Goal: Check status: Check status

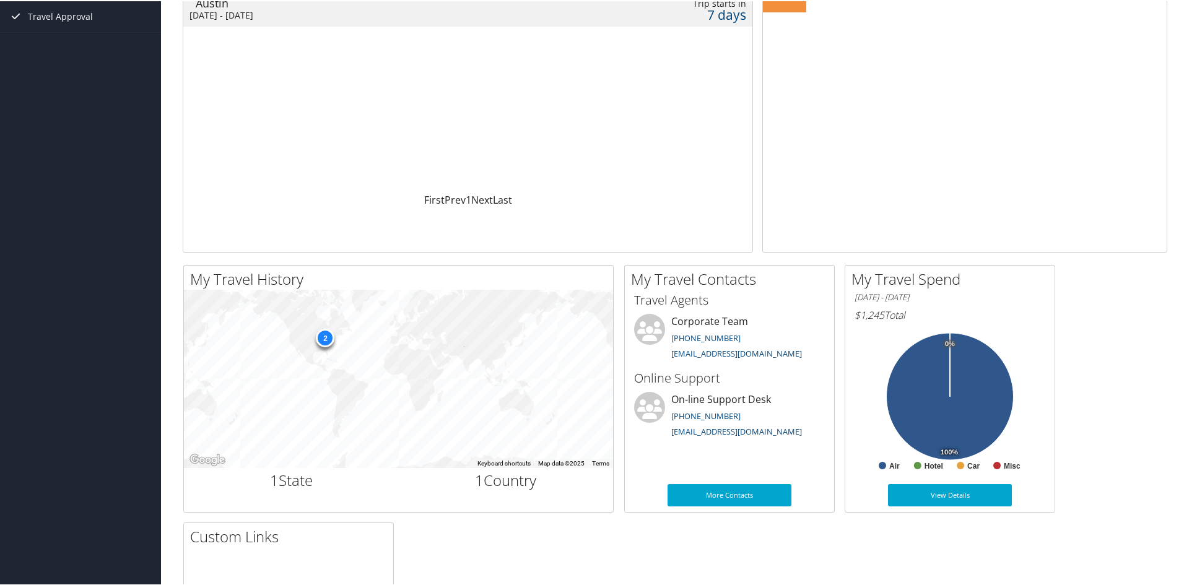
scroll to position [158, 0]
click at [946, 499] on link "View Details" at bounding box center [950, 493] width 124 height 22
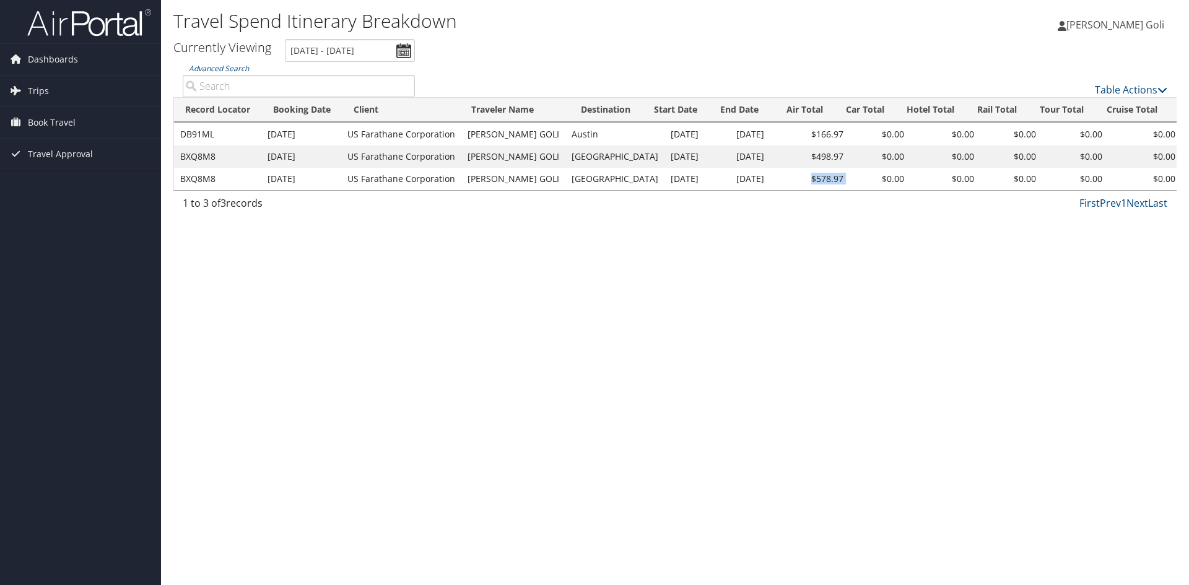
drag, startPoint x: 794, startPoint y: 175, endPoint x: 846, endPoint y: 181, distance: 52.4
click at [846, 181] on tr "BXQ8M8 Apr 8, 2025 US Farathane Corporation SHASHANK REDDY GOLI Detroit May 19,…" at bounding box center [772, 179] width 1197 height 22
click at [720, 259] on div "Travel Spend Itinerary Breakdown Shashank Reddy Goli Shashank Reddy Goli My Set…" at bounding box center [675, 292] width 1028 height 585
drag, startPoint x: 837, startPoint y: 160, endPoint x: 795, endPoint y: 150, distance: 43.1
click at [795, 150] on tr "BXQ8M8 Apr 8, 2025 US Farathane Corporation SHASHANK REDDY GOLI Detroit May 19,…" at bounding box center [772, 157] width 1197 height 22
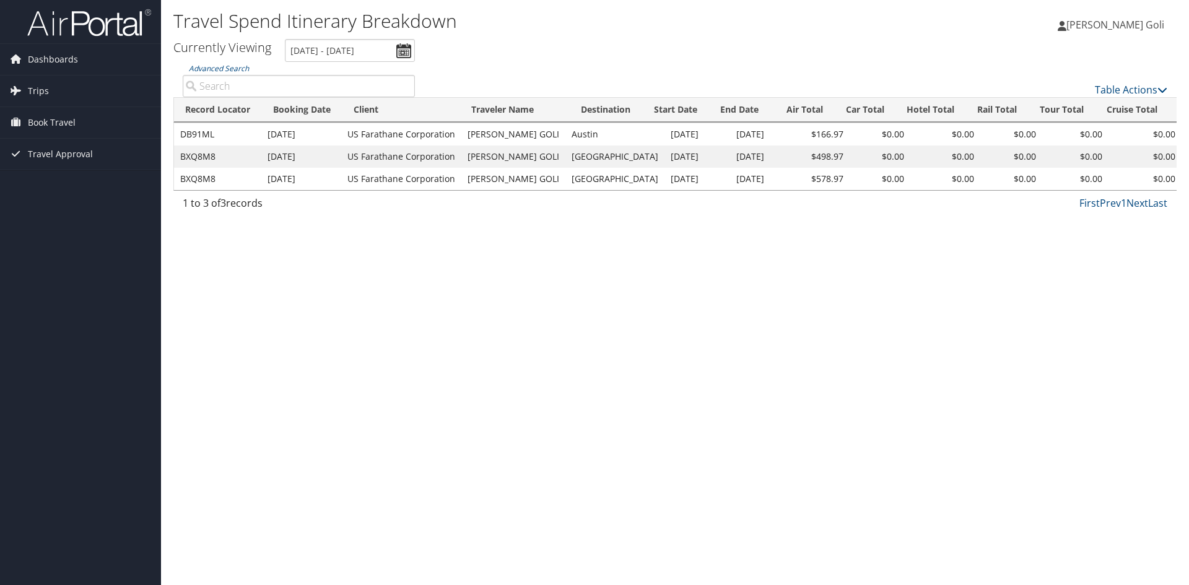
click at [757, 217] on div "1 to 3 of 3 records First Prev 1 Next Last" at bounding box center [674, 206] width 1003 height 21
click at [64, 123] on span "Book Travel" at bounding box center [52, 122] width 48 height 31
click at [85, 188] on link "Book/Manage Online Trips" at bounding box center [80, 184] width 161 height 19
